Goal: Subscribe to service/newsletter

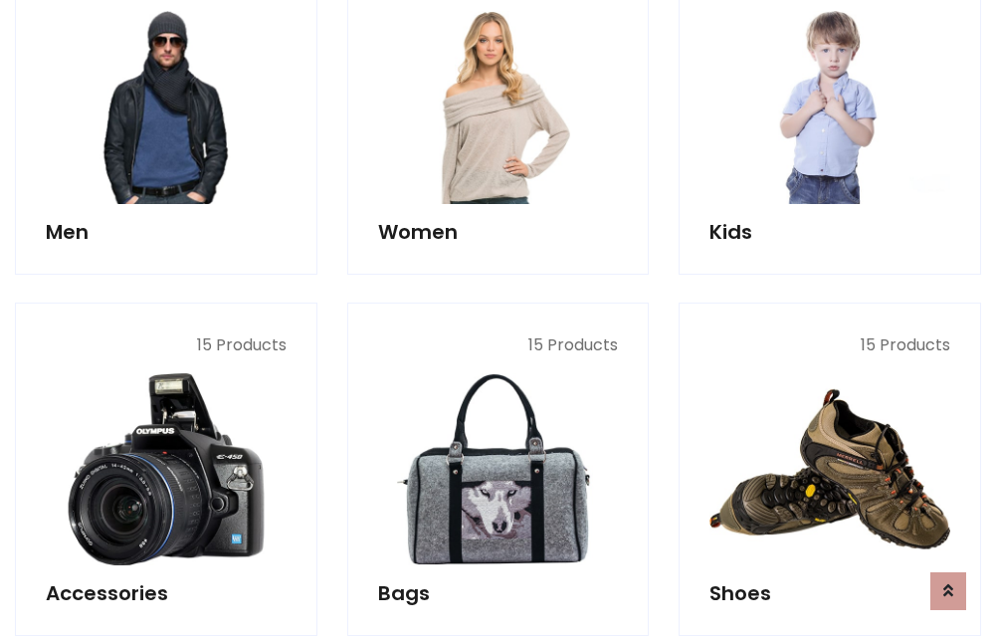
scroll to position [1443, 0]
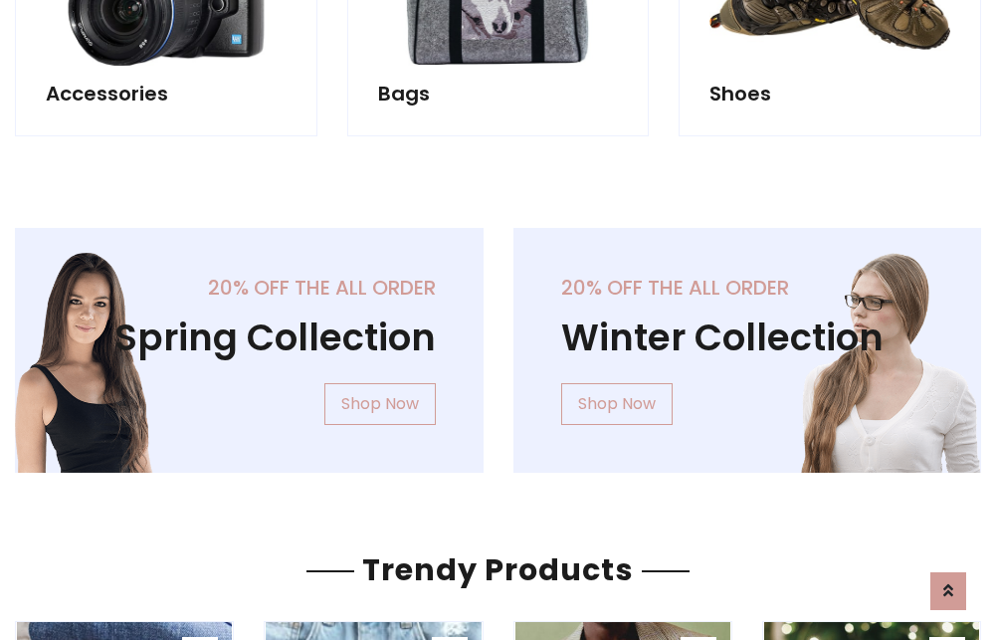
click at [498, 342] on div "20% off the all order Winter Collection Shop Now" at bounding box center [747, 366] width 498 height 277
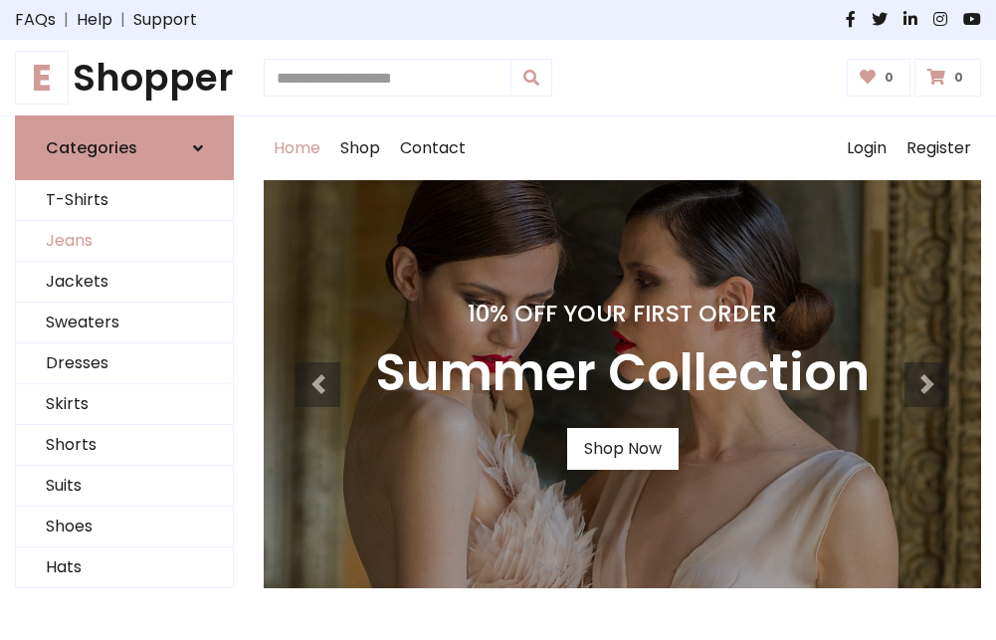
click at [124, 242] on link "Jeans" at bounding box center [124, 241] width 217 height 41
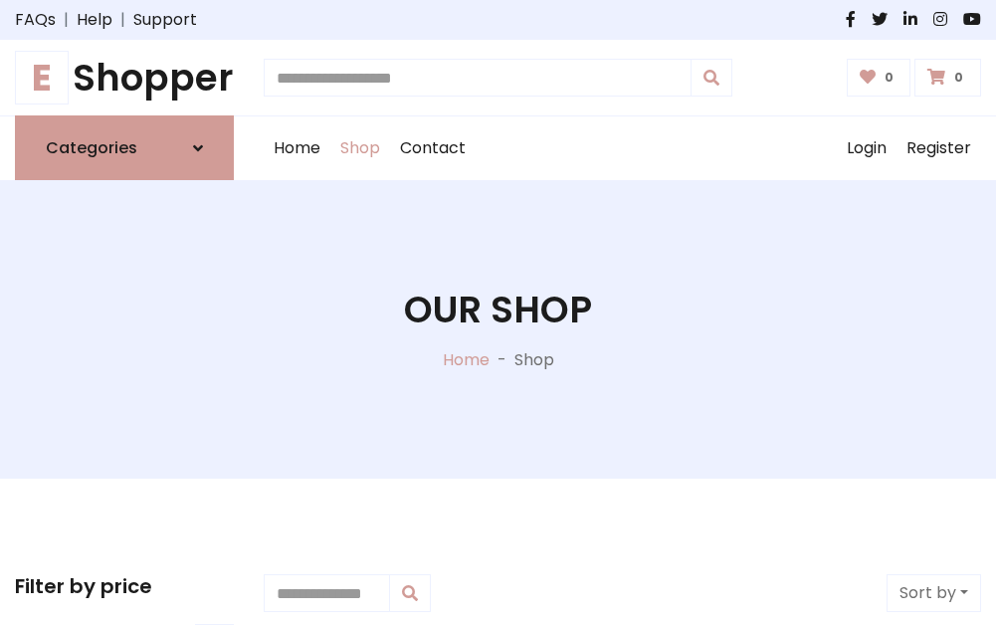
scroll to position [628, 0]
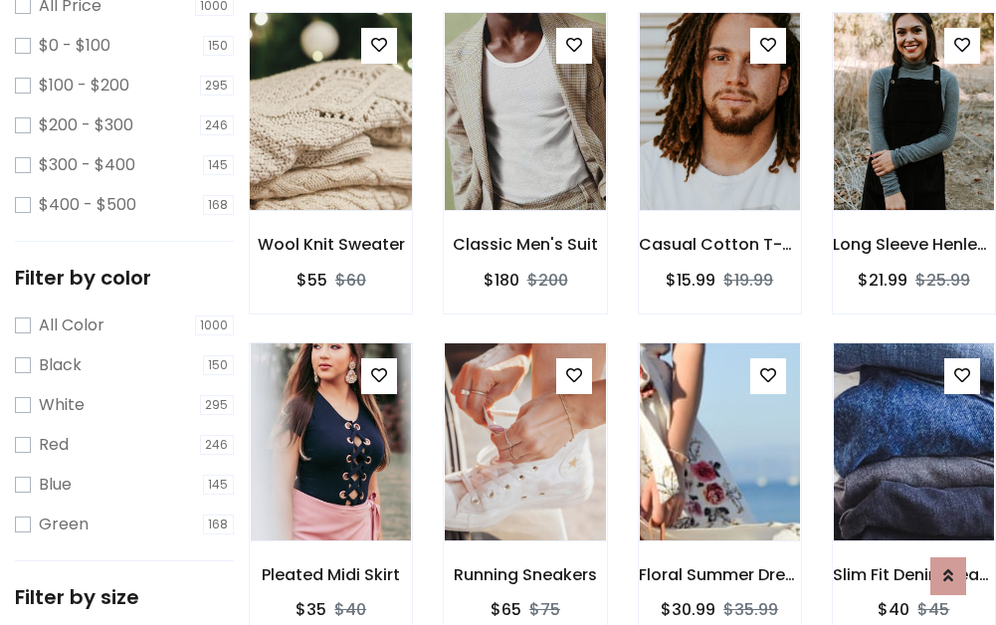
click at [330, 155] on img at bounding box center [331, 112] width 192 height 478
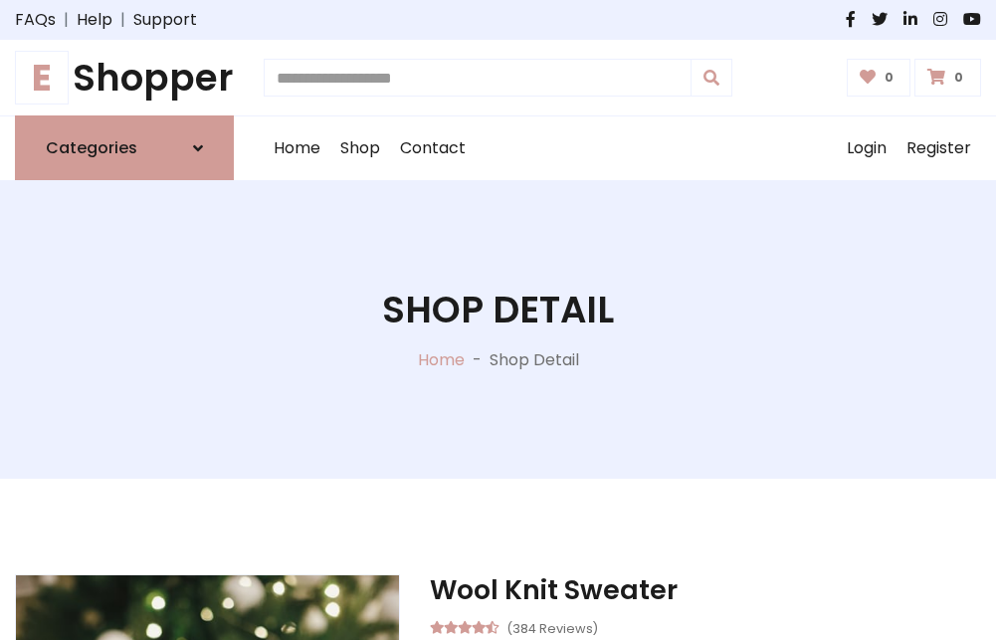
scroll to position [214, 0]
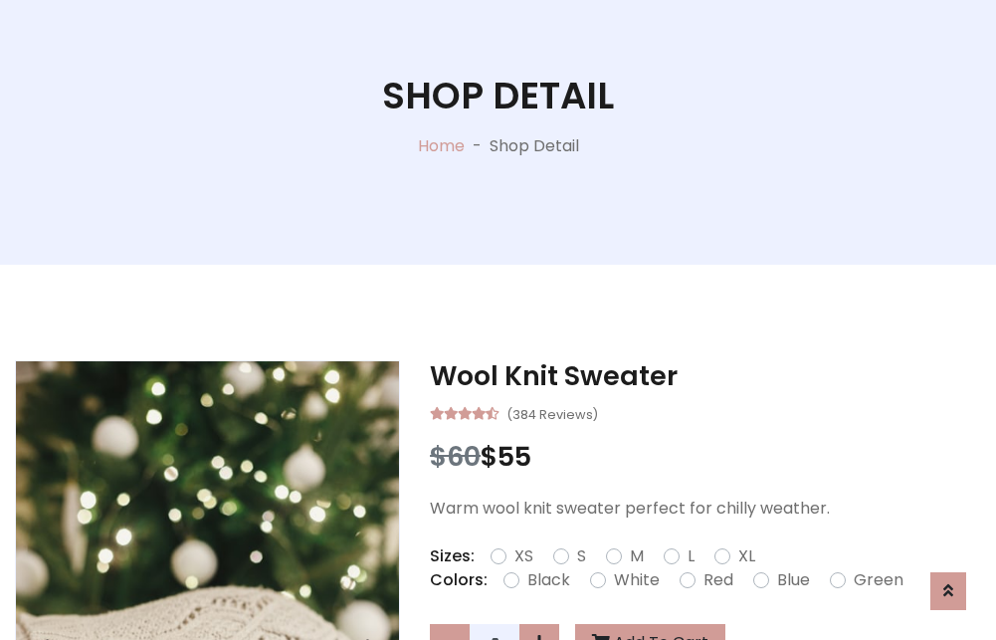
click at [715, 580] on label "Red" at bounding box center [718, 580] width 30 height 24
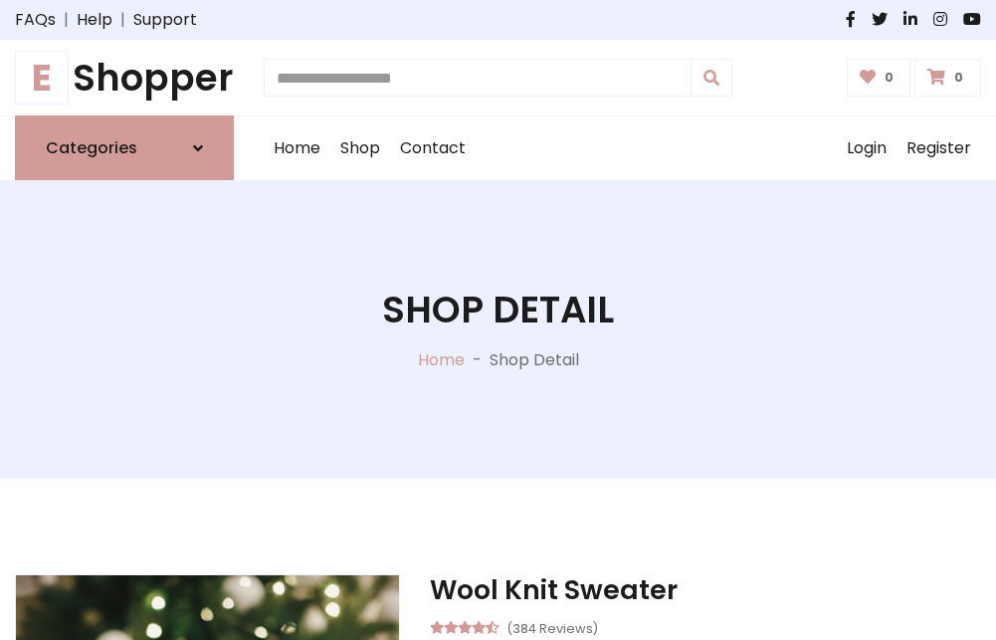
scroll to position [214, 0]
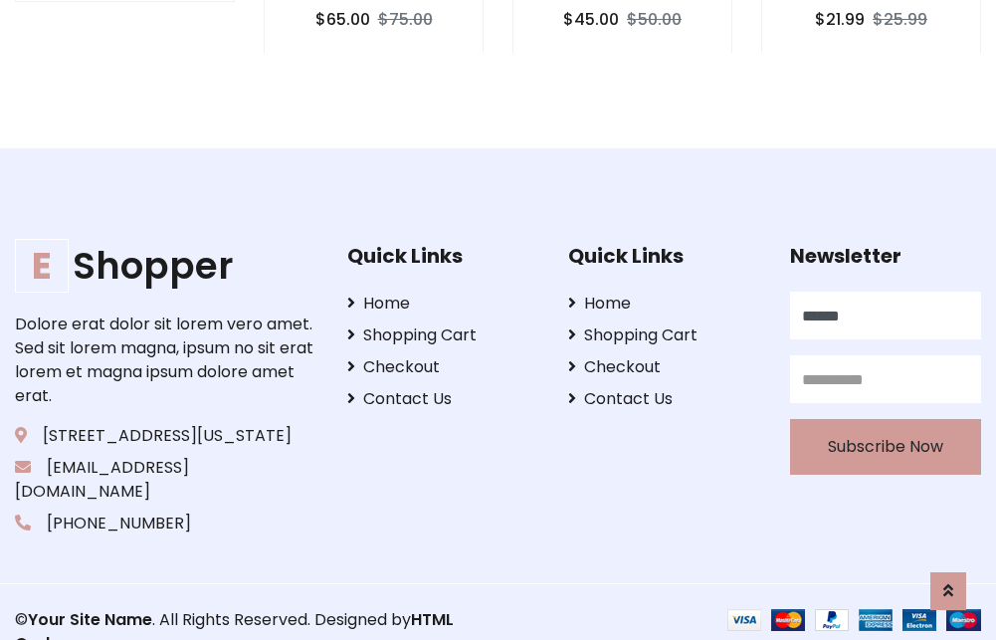
scroll to position [1936, 0]
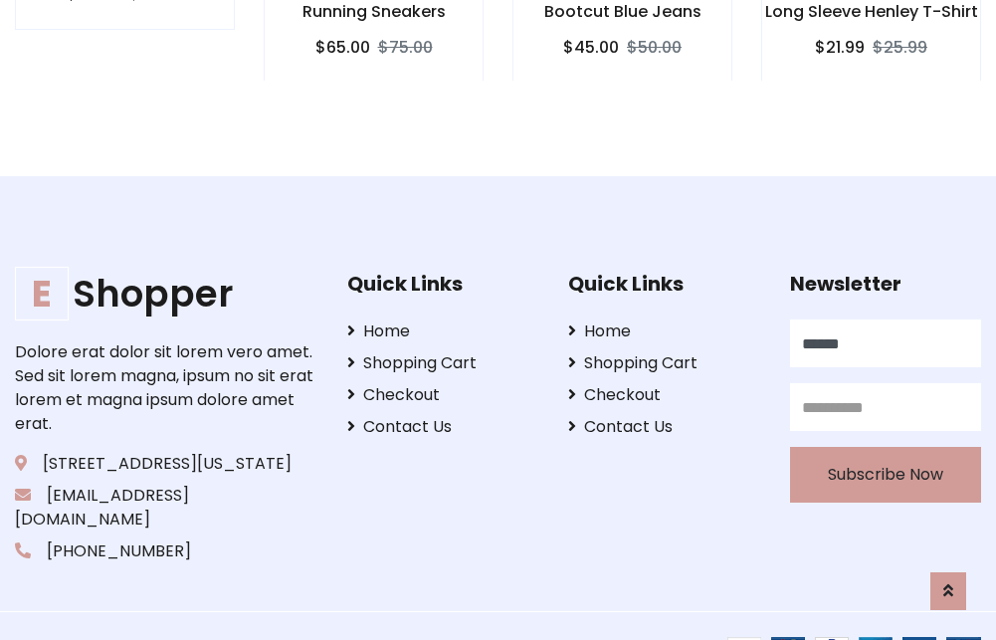
type input "******"
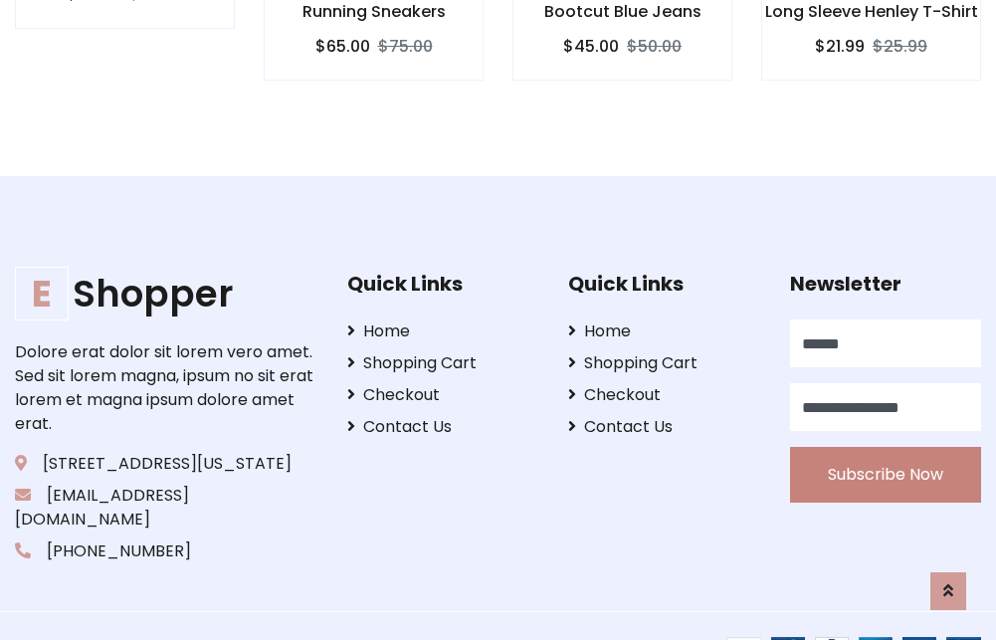
type input "**********"
click at [884, 451] on button "Subscribe Now" at bounding box center [885, 475] width 191 height 56
